Goal: Task Accomplishment & Management: Use online tool/utility

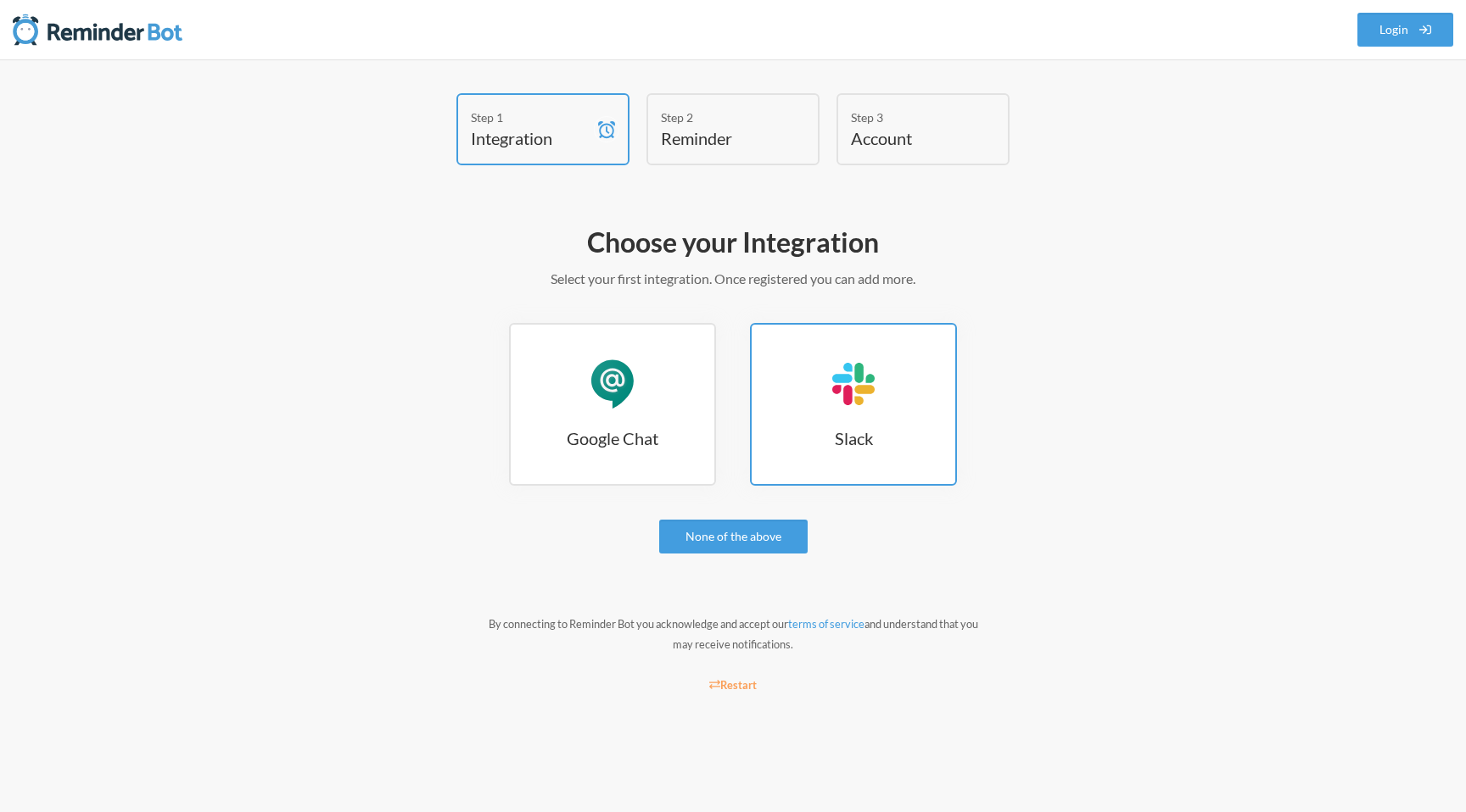
click at [845, 400] on div "Slack" at bounding box center [853, 384] width 51 height 51
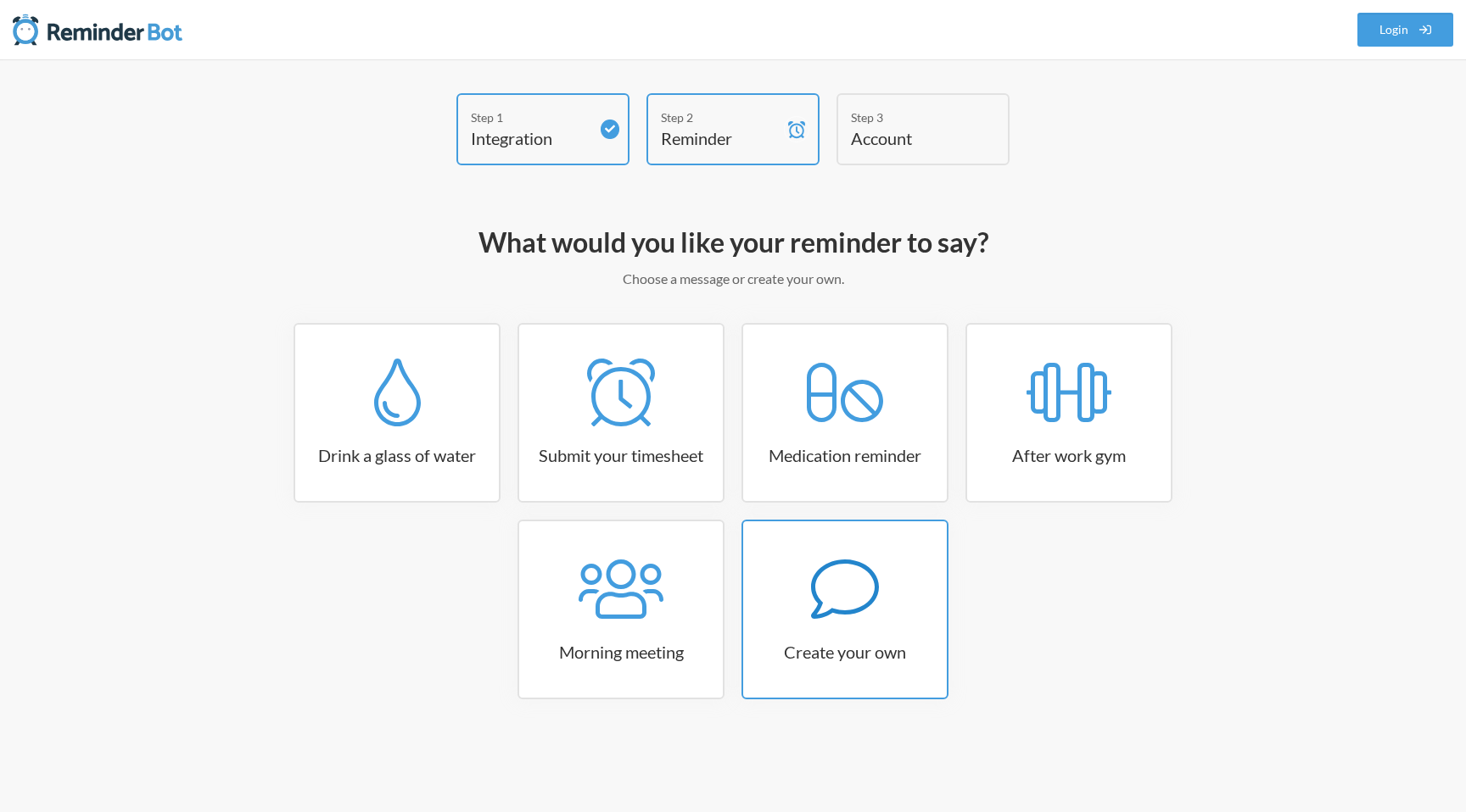
click at [834, 614] on icon at bounding box center [844, 588] width 67 height 67
select select "09:30:00"
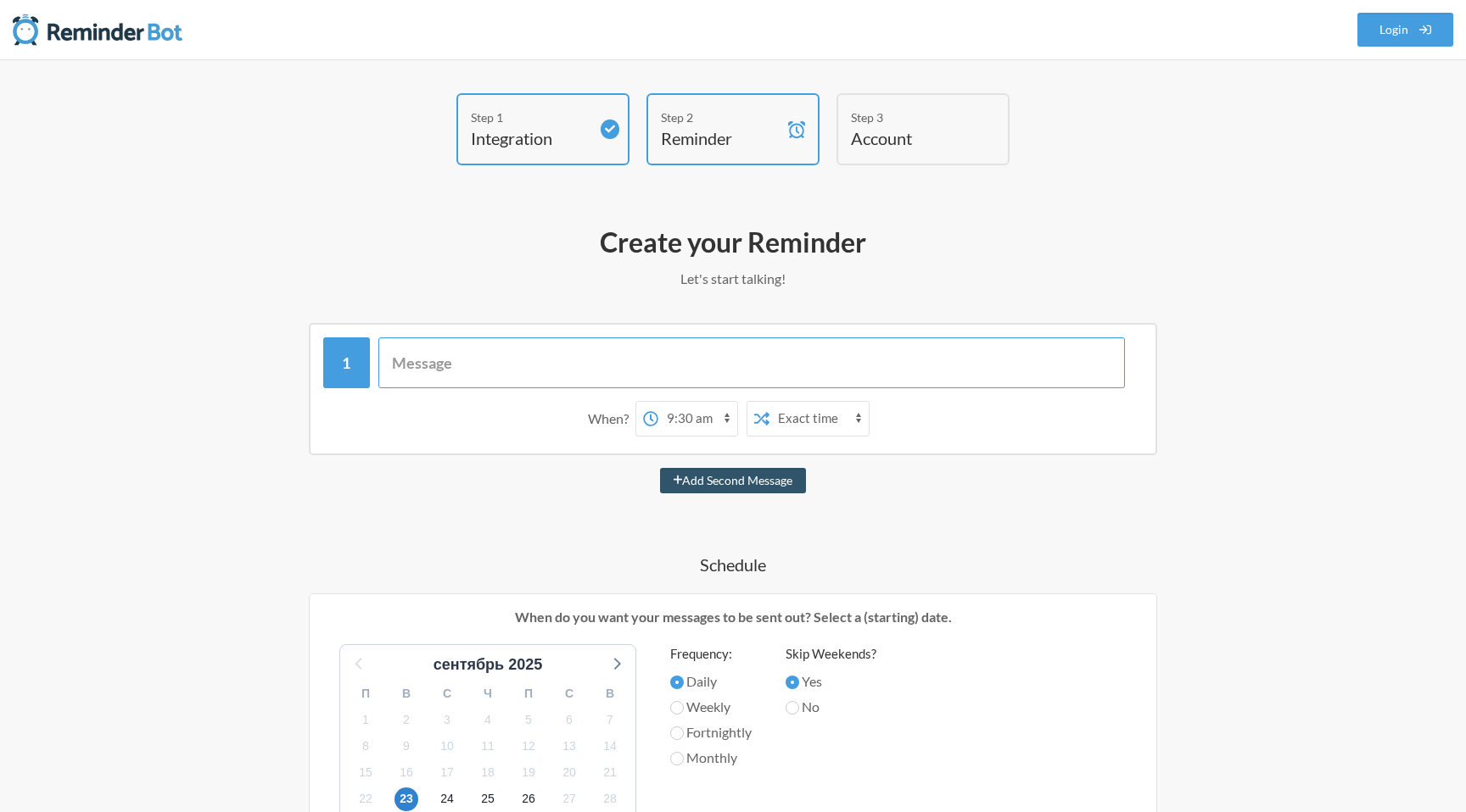
click at [558, 370] on input "text" at bounding box center [752, 363] width 748 height 51
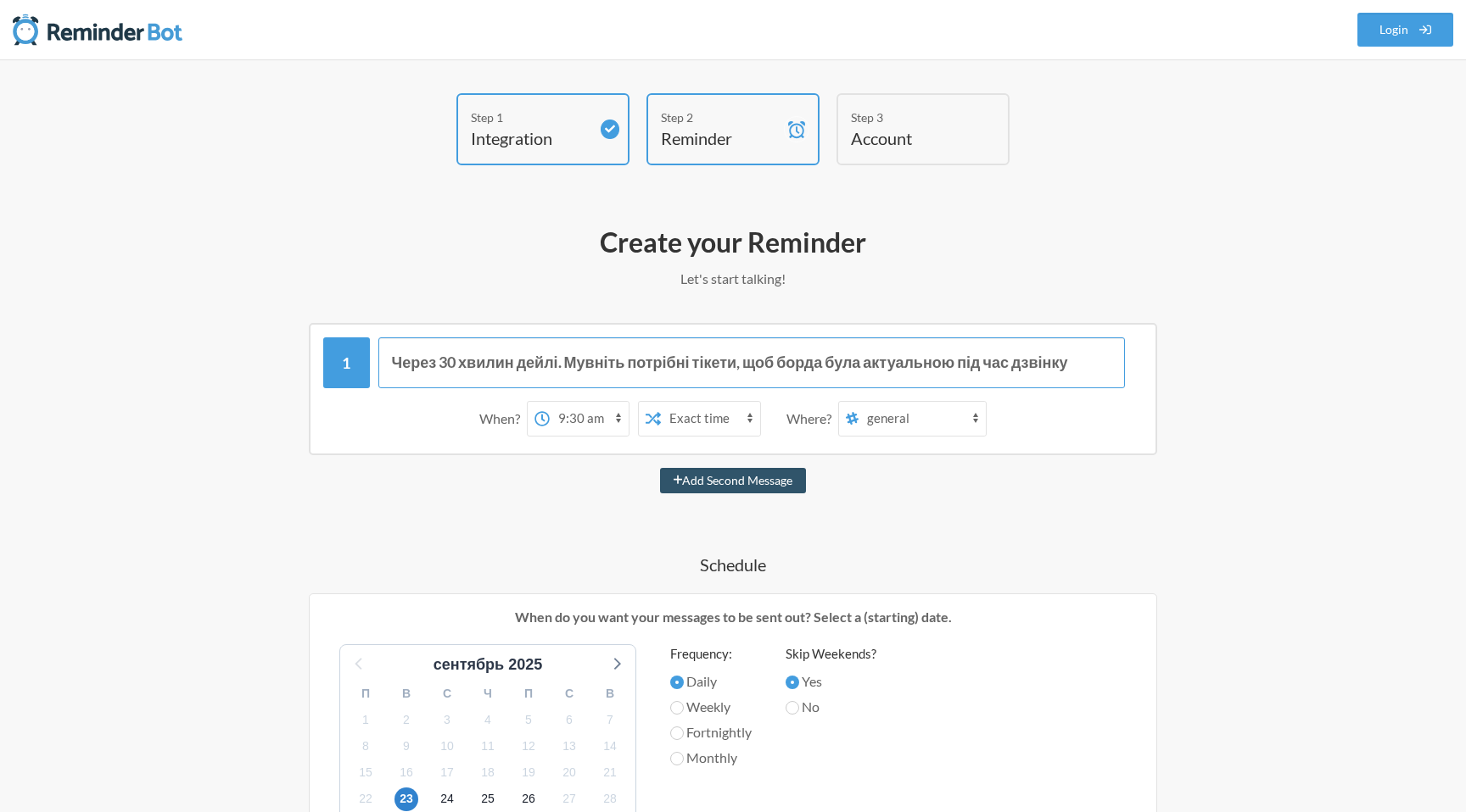
type input "Через 30 хвилин дейлі. Мувніть потрібні тікети, щоб борда була актуальною під ч…"
click at [905, 423] on select "general 3 bopdevs fund-raising uptime-monitoring team-save-life team-builbing t…" at bounding box center [922, 419] width 127 height 34
click at [970, 413] on select "general 3 bopdevs fund-raising uptime-monitoring team-save-life team-builbing t…" at bounding box center [922, 419] width 127 height 34
click at [916, 417] on select "general 3 bopdevs fund-raising uptime-monitoring team-save-life team-builbing t…" at bounding box center [922, 419] width 127 height 34
click at [809, 422] on div "Where?" at bounding box center [812, 419] width 52 height 36
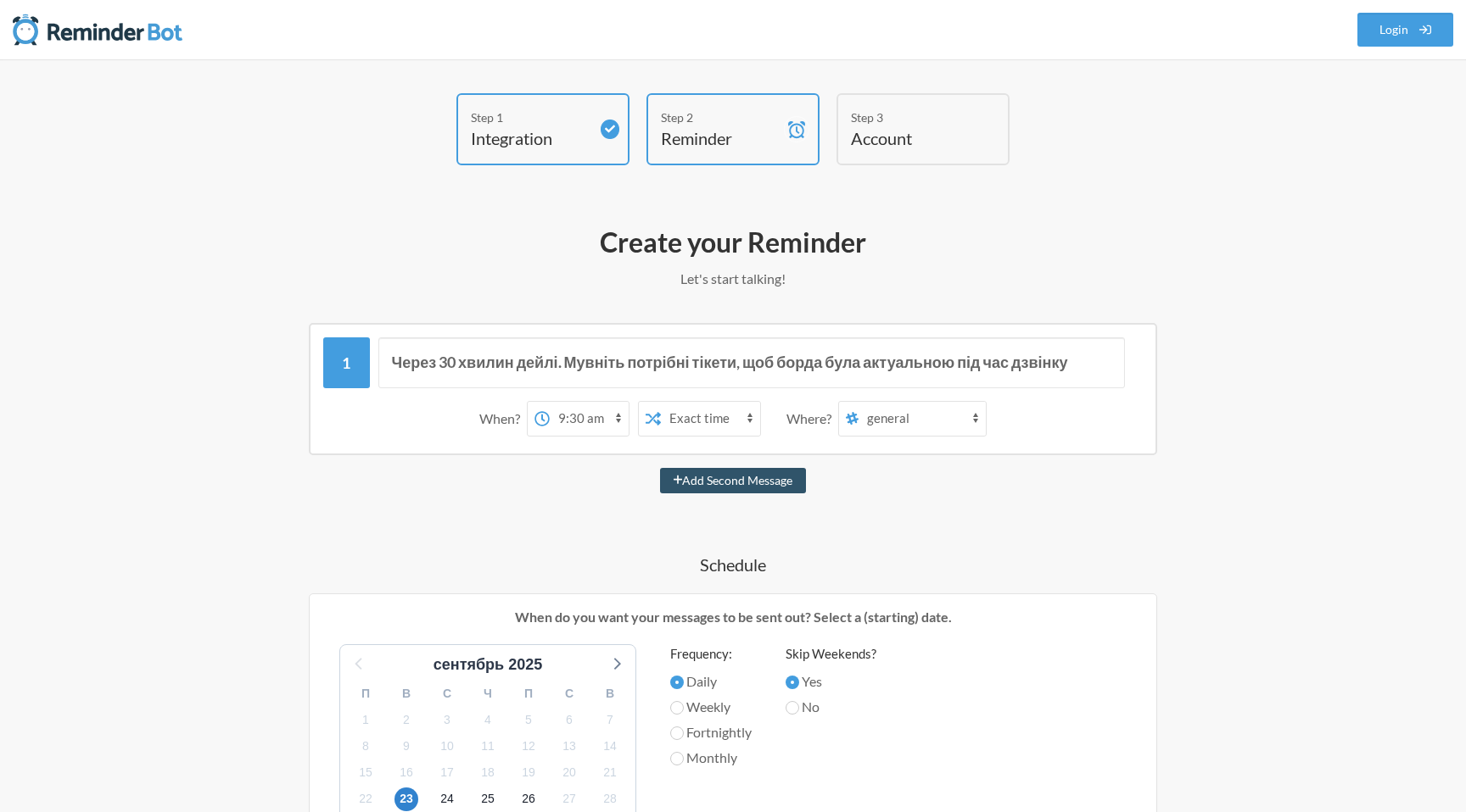
click at [877, 416] on select "general 3 bopdevs fund-raising uptime-monitoring team-save-life team-builbing t…" at bounding box center [922, 419] width 127 height 34
click at [699, 412] on select "Exact time Random time" at bounding box center [711, 419] width 99 height 34
click at [618, 413] on select "12:00 am 12:15 am 12:30 am 12:45 am 1:00 am 1:15 am 1:30 am 1:45 am 2:00 am 2:1…" at bounding box center [589, 419] width 79 height 34
select select "11:00:00"
click at [873, 419] on select "general 3 bopdevs fund-raising uptime-monitoring team-save-life team-builbing t…" at bounding box center [922, 419] width 127 height 34
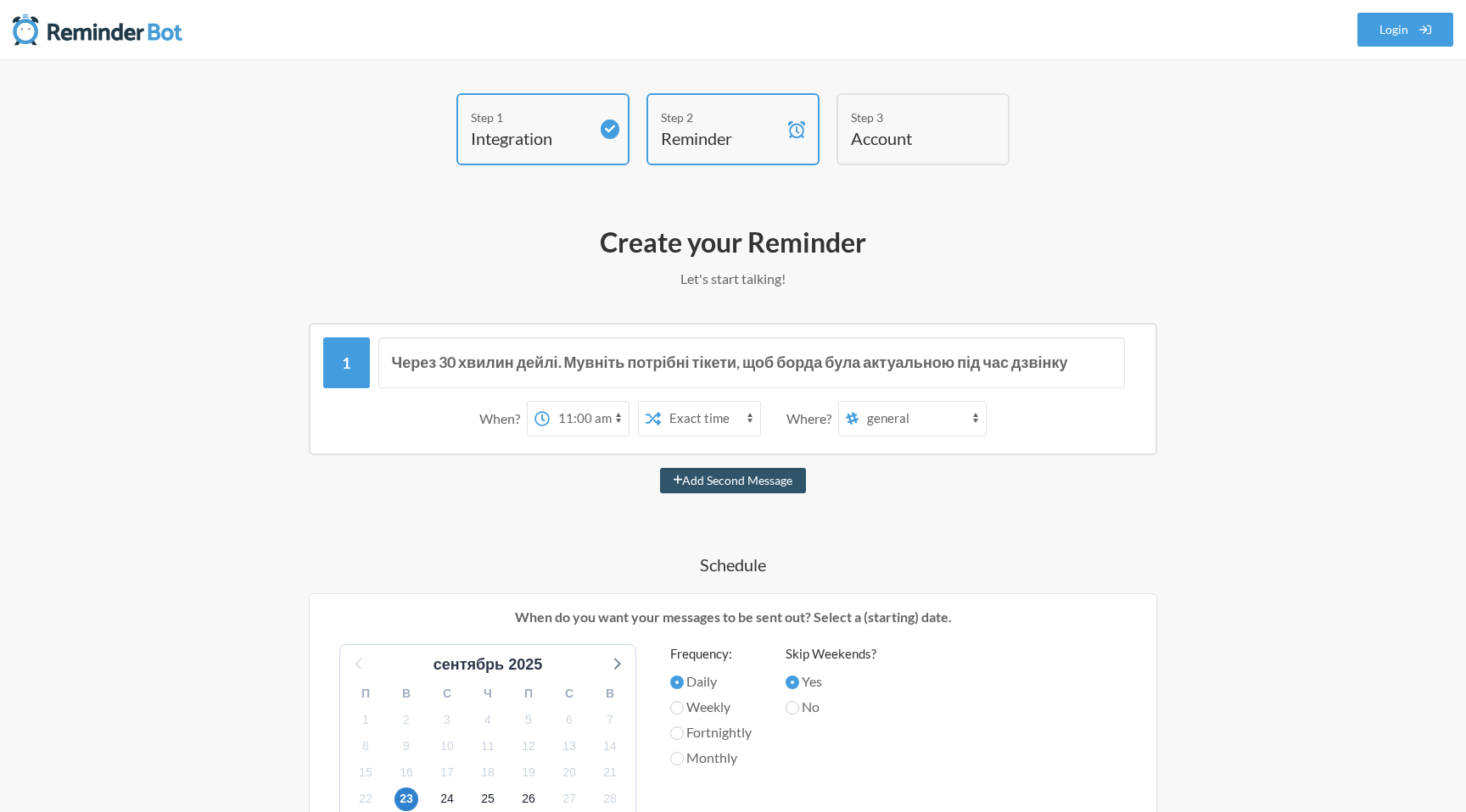
click at [684, 420] on select "Exact time Random time" at bounding box center [711, 419] width 99 height 34
click at [854, 418] on icon at bounding box center [853, 419] width 14 height 15
click at [859, 418] on select "general 3 bopdevs fund-raising uptime-monitoring team-save-life team-builbing t…" at bounding box center [922, 419] width 127 height 34
click at [913, 417] on select "general 3 bopdevs fund-raising uptime-monitoring team-save-life team-builbing t…" at bounding box center [922, 419] width 127 height 34
click at [1075, 360] on input "Через 30 хвилин дейлі. Мувніть потрібні тікети, щоб борда була актуальною під ч…" at bounding box center [752, 363] width 748 height 51
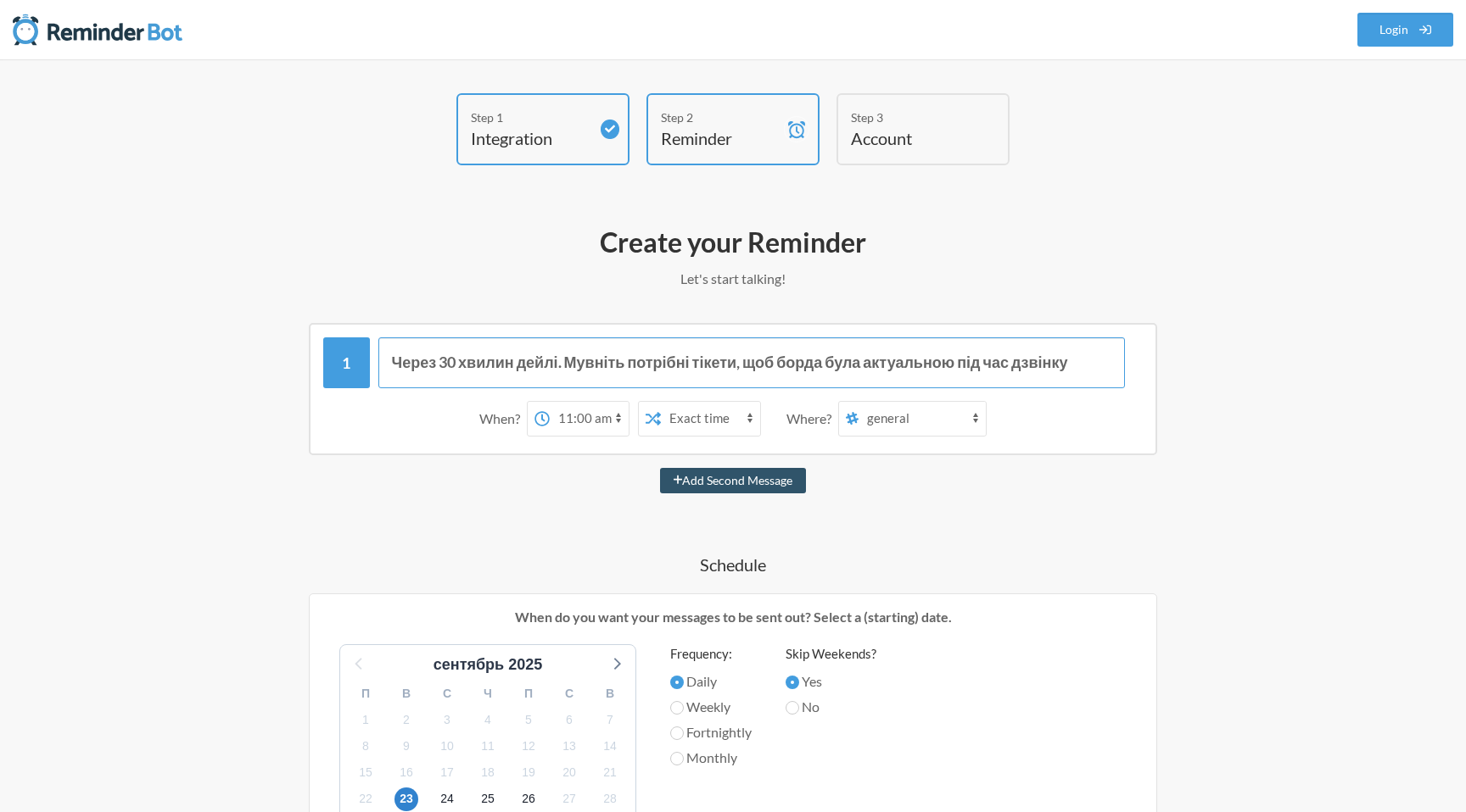
drag, startPoint x: 1075, startPoint y: 361, endPoint x: 366, endPoint y: 342, distance: 709.3
click at [366, 342] on div "Через 30 хвилин дейлі. Мувніть потрібні тікети, щоб борда була актуальною під ч…" at bounding box center [732, 363] width 819 height 51
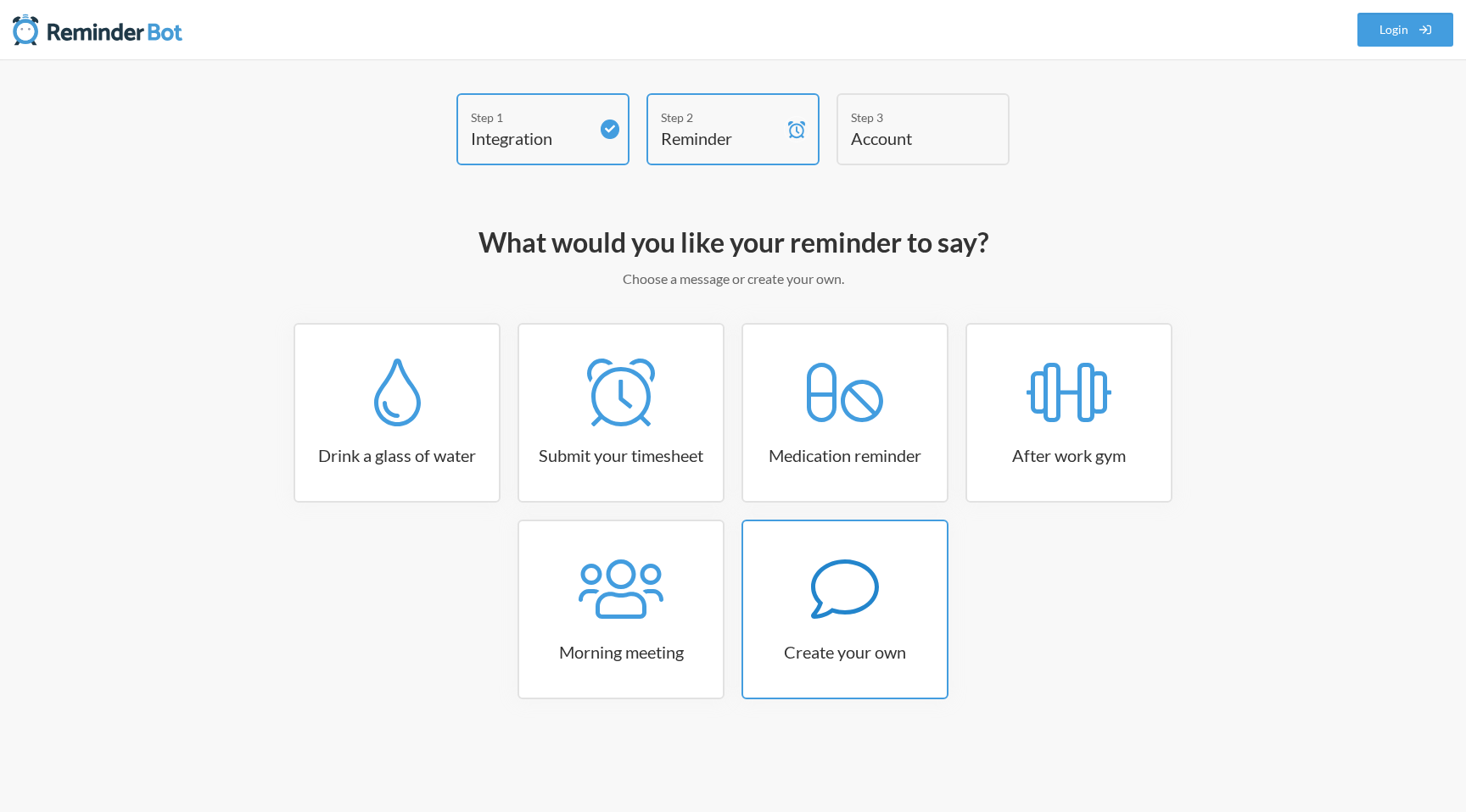
click at [795, 577] on div at bounding box center [845, 588] width 203 height 67
select select "07:30:00"
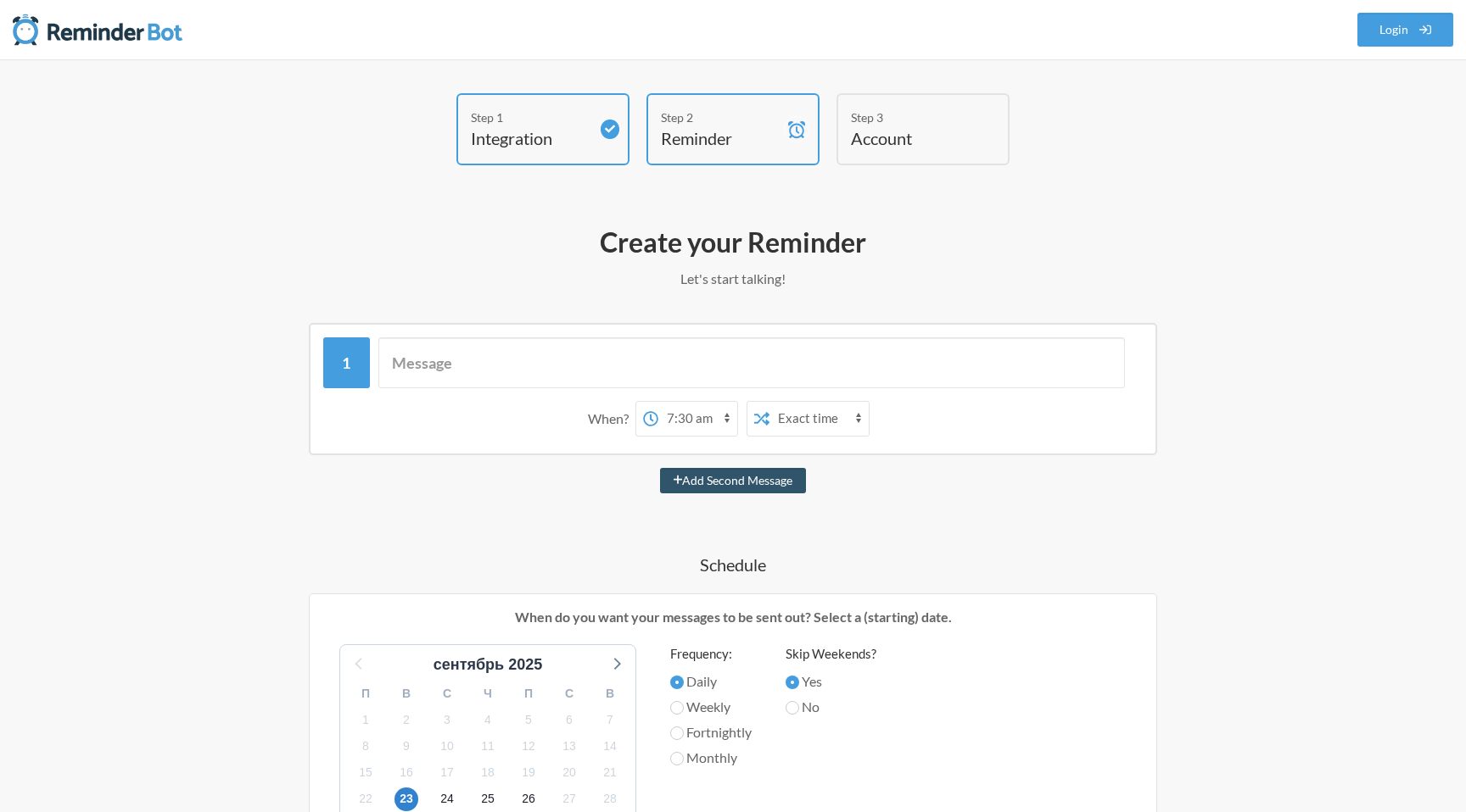
click at [800, 427] on select "Exact time Random time" at bounding box center [819, 419] width 99 height 34
click at [964, 419] on select "general 3 bopdevs fund-raising uptime-monitoring team-save-life team-builbing t…" at bounding box center [922, 419] width 127 height 34
click at [959, 411] on select "general 3 bopdevs fund-raising uptime-monitoring team-save-life team-builbing t…" at bounding box center [922, 419] width 127 height 34
